Goal: Task Accomplishment & Management: Use online tool/utility

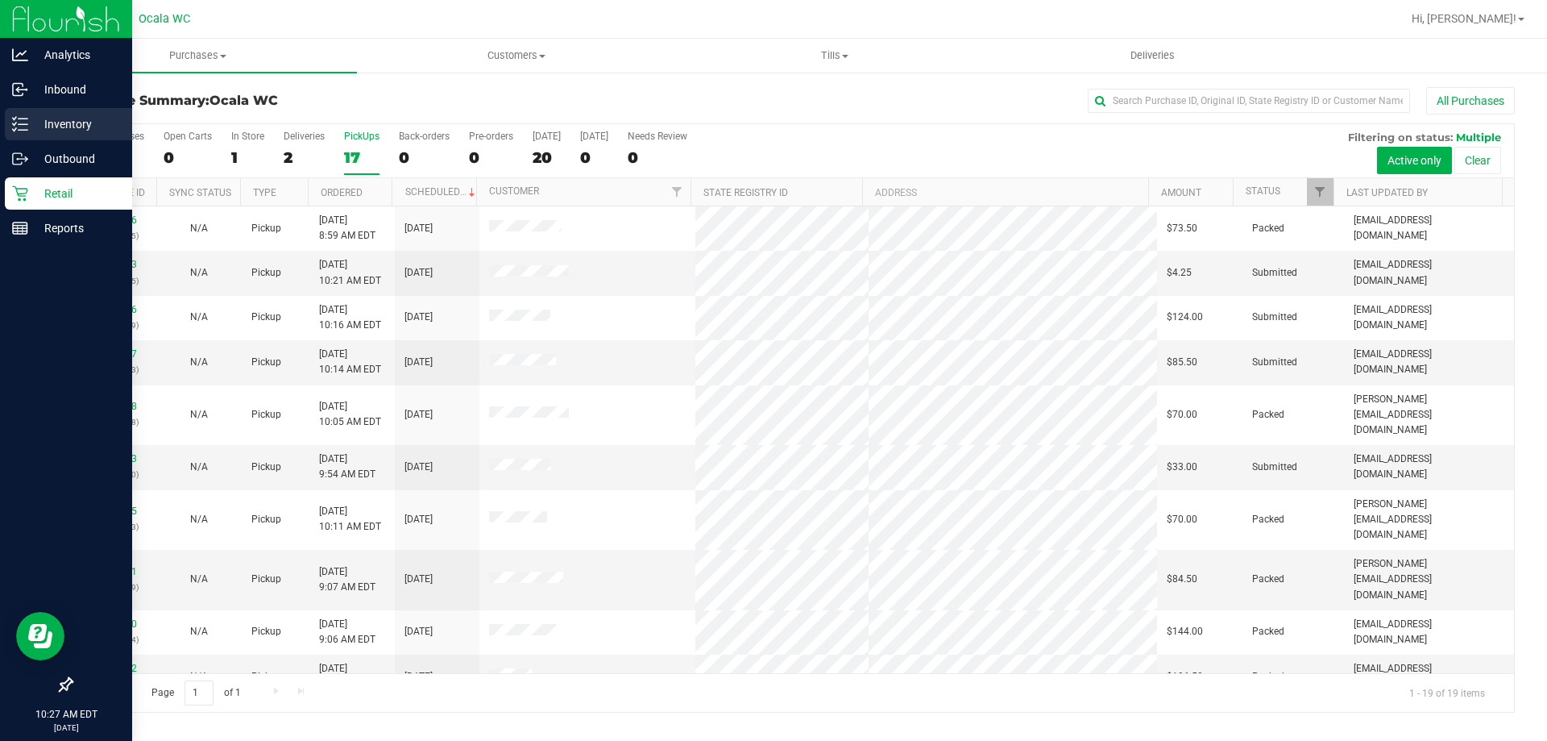
click at [34, 134] on div "Inventory" at bounding box center [68, 124] width 127 height 32
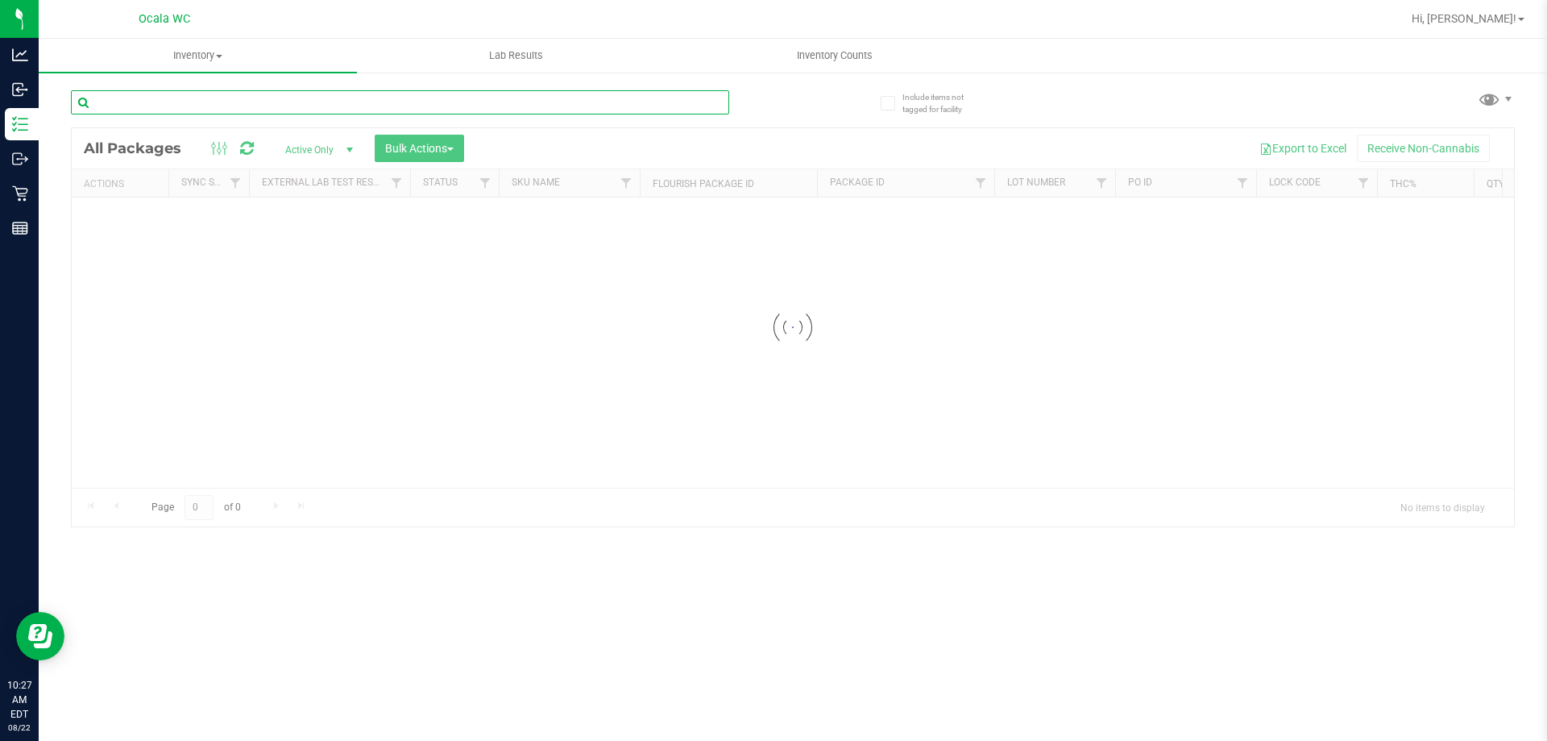
click at [291, 99] on div "Inventory All packages All inventory Waste log Create inventory Lab Results Inv…" at bounding box center [793, 390] width 1508 height 702
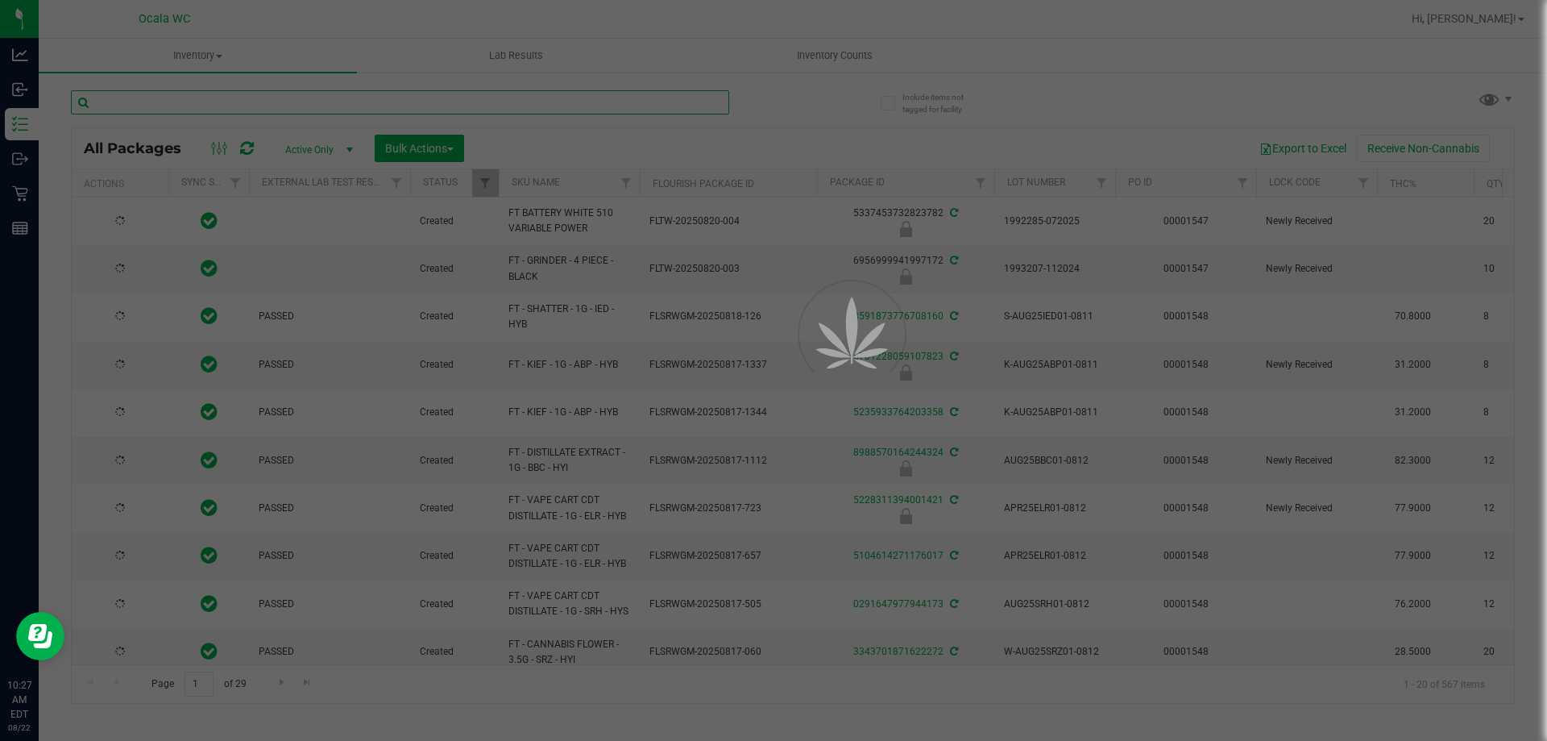
type input "[DATE]"
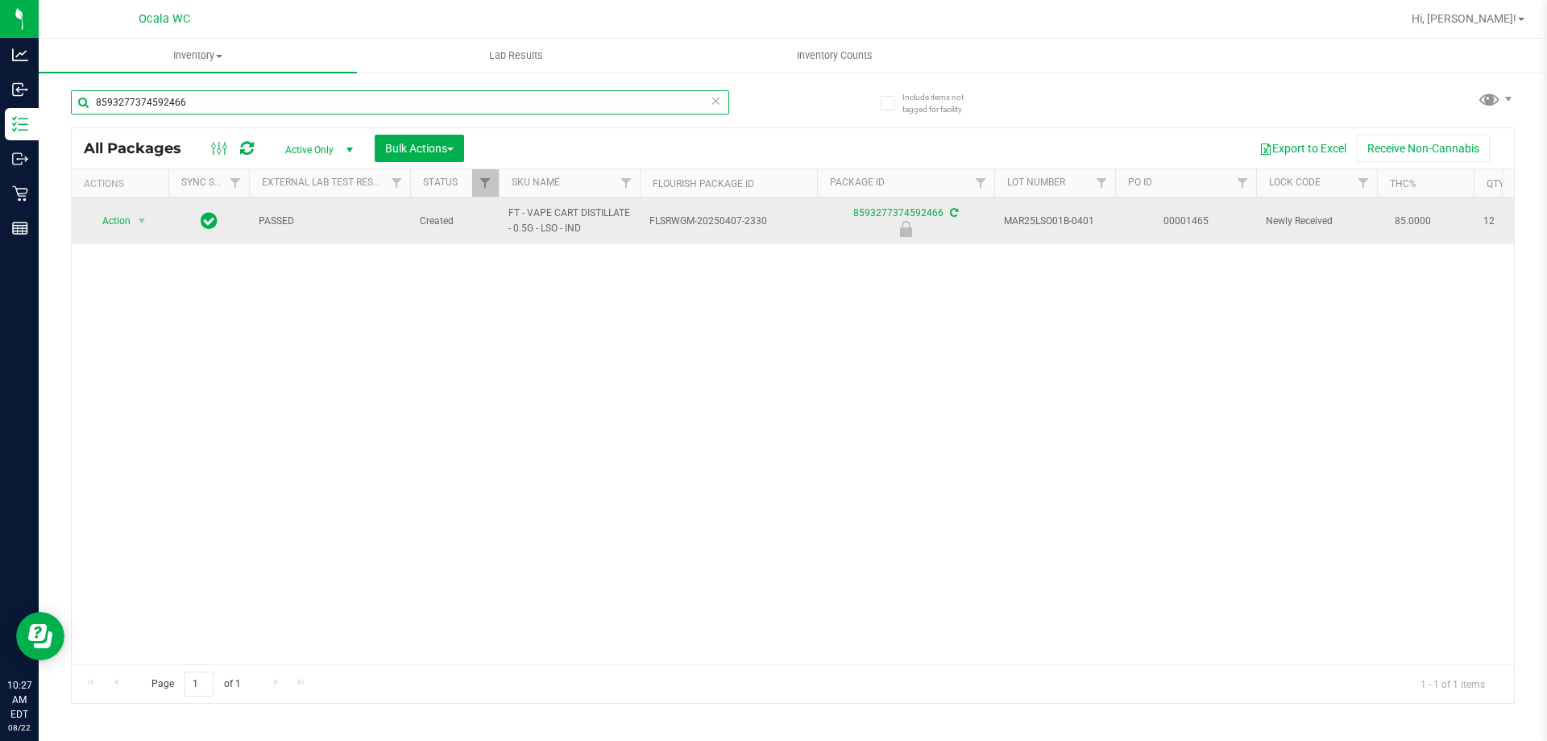
type input "8593277374592466"
click at [131, 239] on td "Action Action Edit attributes Global inventory Locate package Package audit log…" at bounding box center [120, 220] width 97 height 47
click at [124, 214] on span "Action" at bounding box center [110, 221] width 44 height 23
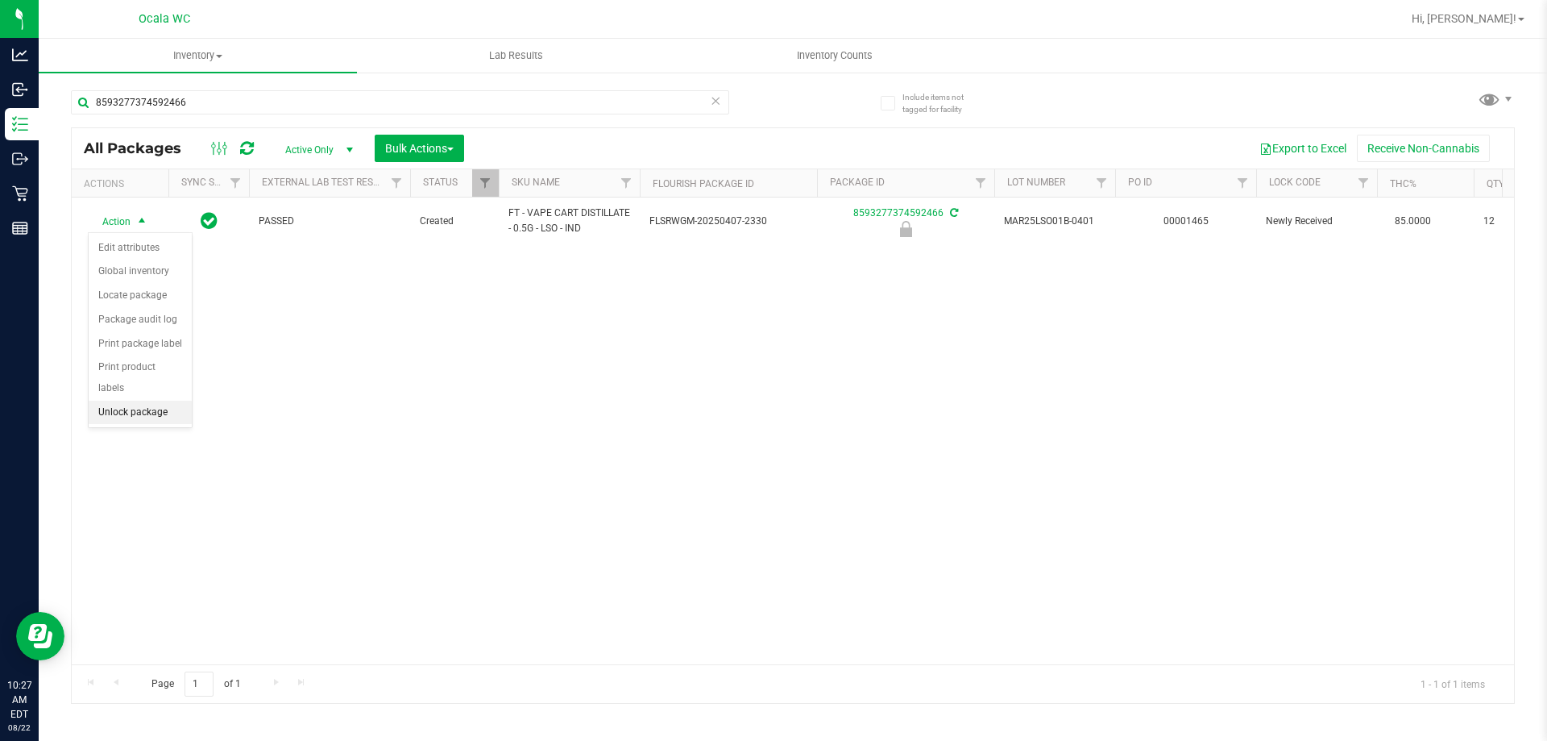
click at [131, 400] on li "Unlock package" at bounding box center [140, 412] width 103 height 24
